Goal: Download file/media

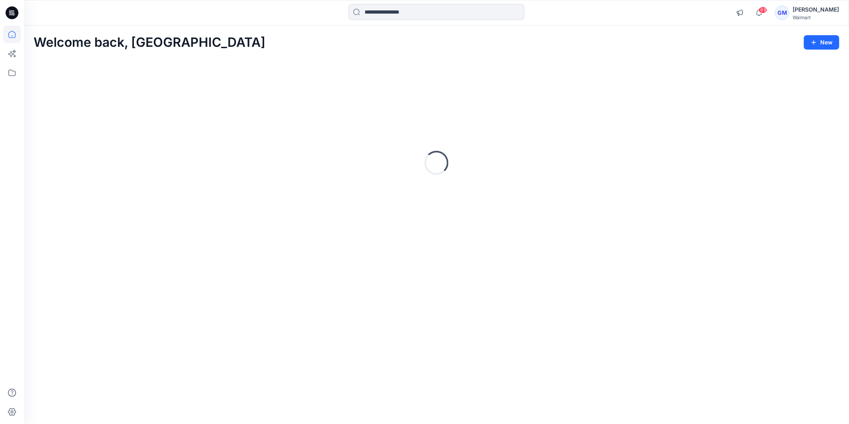
click at [416, 16] on input at bounding box center [436, 12] width 176 height 16
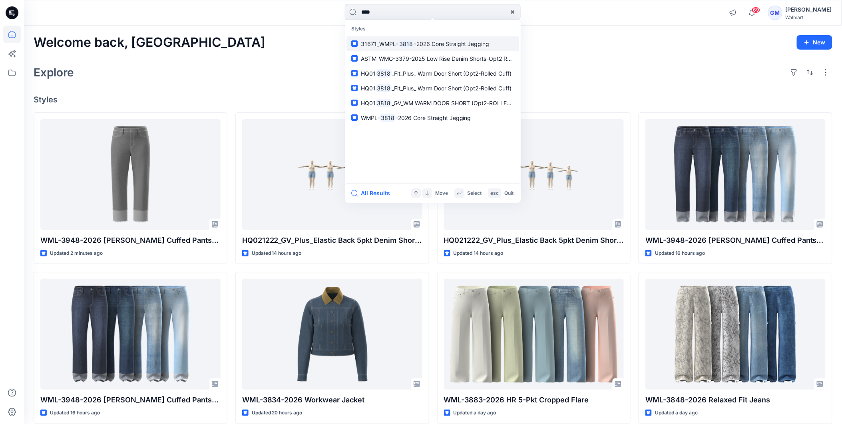
type input "****"
click at [464, 45] on span "-2026 Core Straight Jegging" at bounding box center [452, 43] width 76 height 7
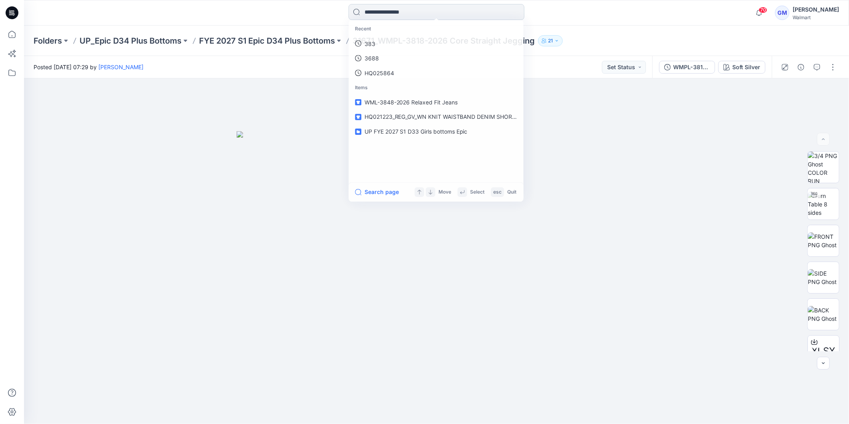
drag, startPoint x: 390, startPoint y: 11, endPoint x: 394, endPoint y: 19, distance: 9.7
click at [390, 11] on input at bounding box center [436, 12] width 176 height 16
click at [381, 45] on link "3818" at bounding box center [436, 43] width 173 height 15
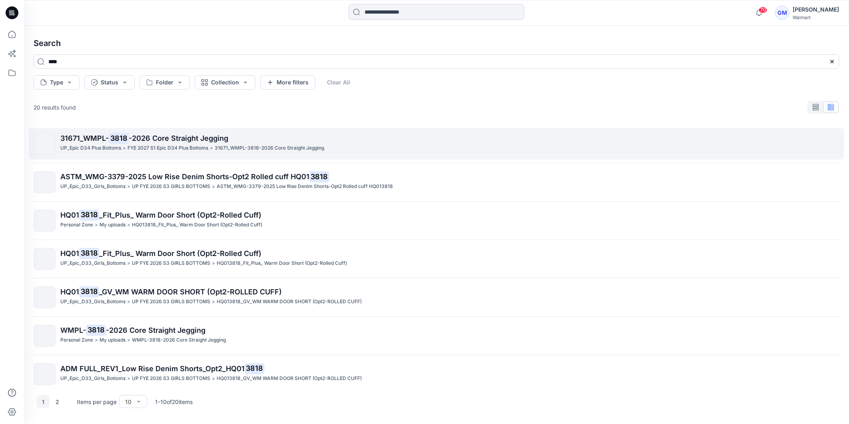
click at [144, 142] on span "-2026 Core Straight Jegging" at bounding box center [179, 138] width 100 height 8
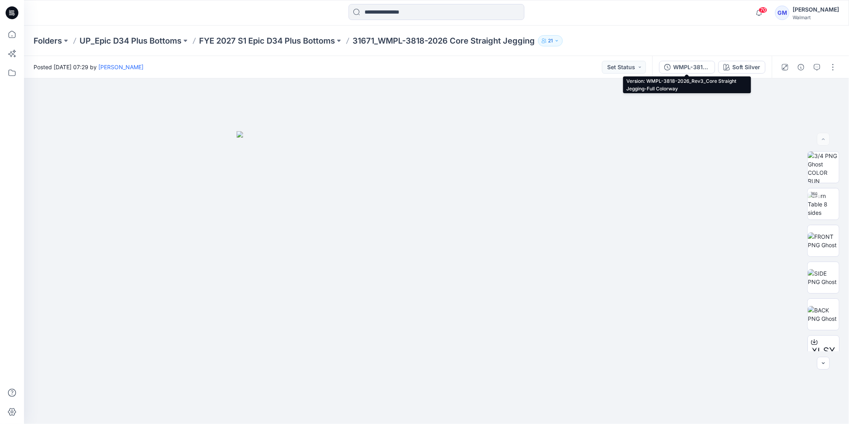
click at [703, 66] on div "WMPL-3818-2026_Rev3_Core Straight Jegging-Full Colorway" at bounding box center [691, 67] width 37 height 9
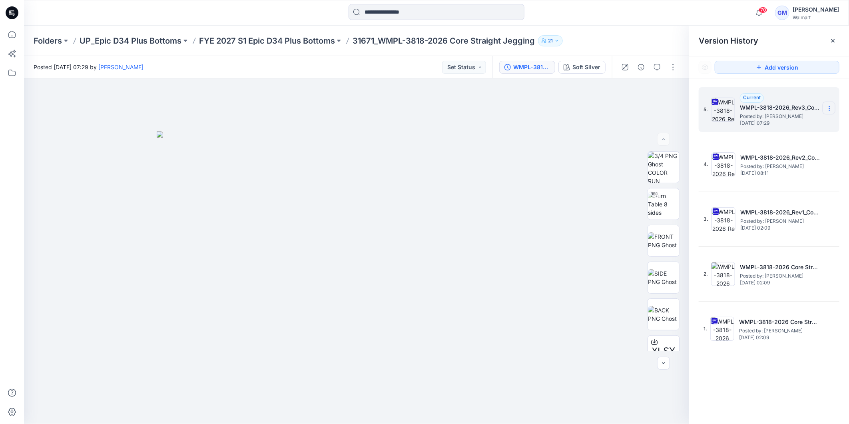
click at [828, 111] on icon at bounding box center [829, 108] width 6 height 6
click at [792, 125] on span "Download Source BW File" at bounding box center [788, 124] width 67 height 10
click at [589, 211] on div at bounding box center [356, 250] width 665 height 345
click at [574, 70] on div "Soft Silver" at bounding box center [586, 67] width 28 height 9
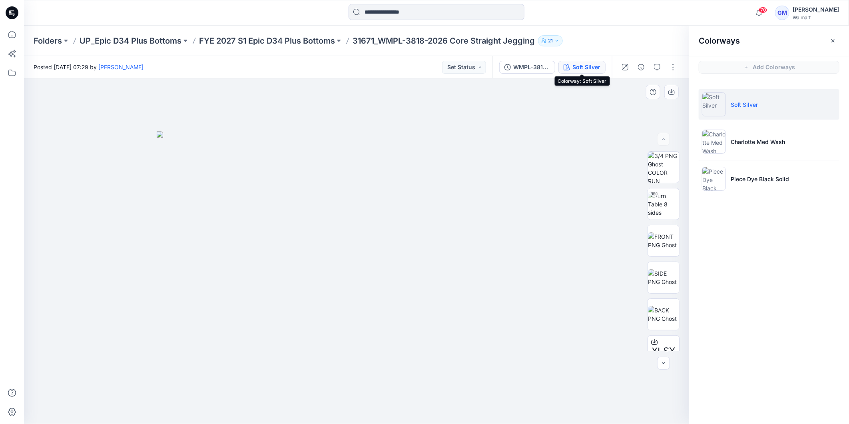
click at [385, 196] on img at bounding box center [357, 277] width 400 height 293
